Goal: Task Accomplishment & Management: Use online tool/utility

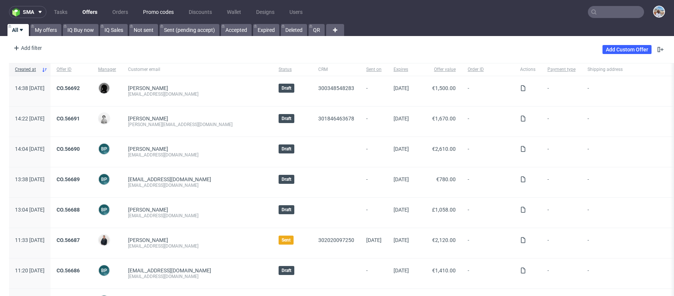
click at [146, 9] on link "Promo codes" at bounding box center [159, 12] width 40 height 12
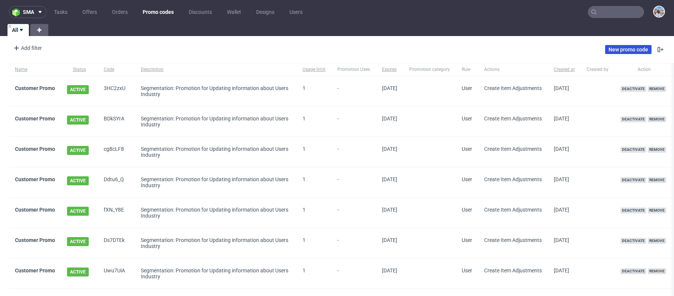
click at [605, 51] on link "New promo code" at bounding box center [628, 49] width 46 height 9
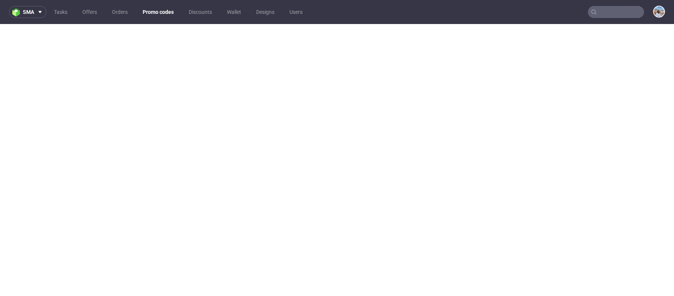
click at [170, 4] on nav "sma Tasks Offers Orders Promo codes Discounts Wallet Designs Users" at bounding box center [337, 12] width 674 height 24
click at [168, 11] on link "Promo codes" at bounding box center [158, 12] width 40 height 12
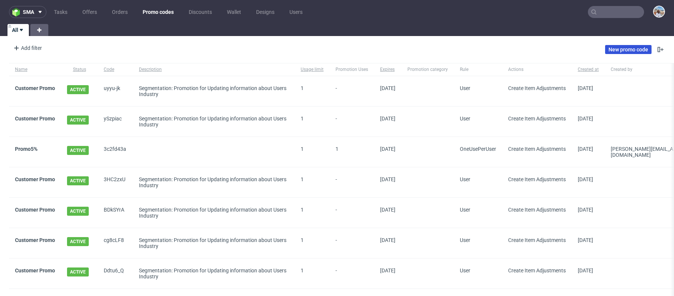
click at [609, 52] on link "New promo code" at bounding box center [628, 49] width 46 height 9
